Goal: Find specific page/section: Find specific page/section

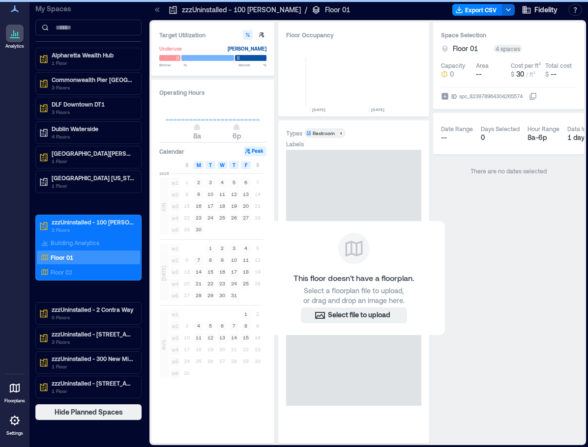
scroll to position [0, 4328]
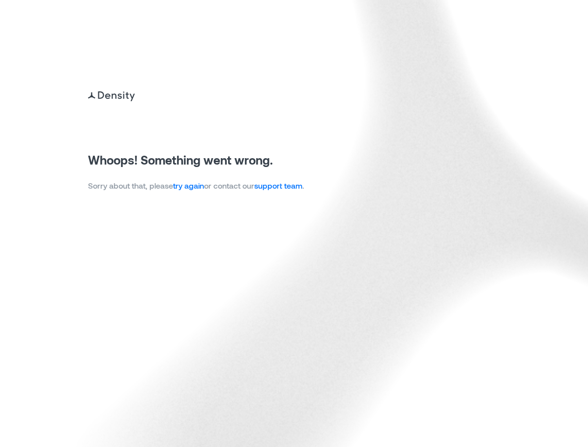
click at [199, 188] on link "try again" at bounding box center [188, 185] width 31 height 9
